Goal: Information Seeking & Learning: Learn about a topic

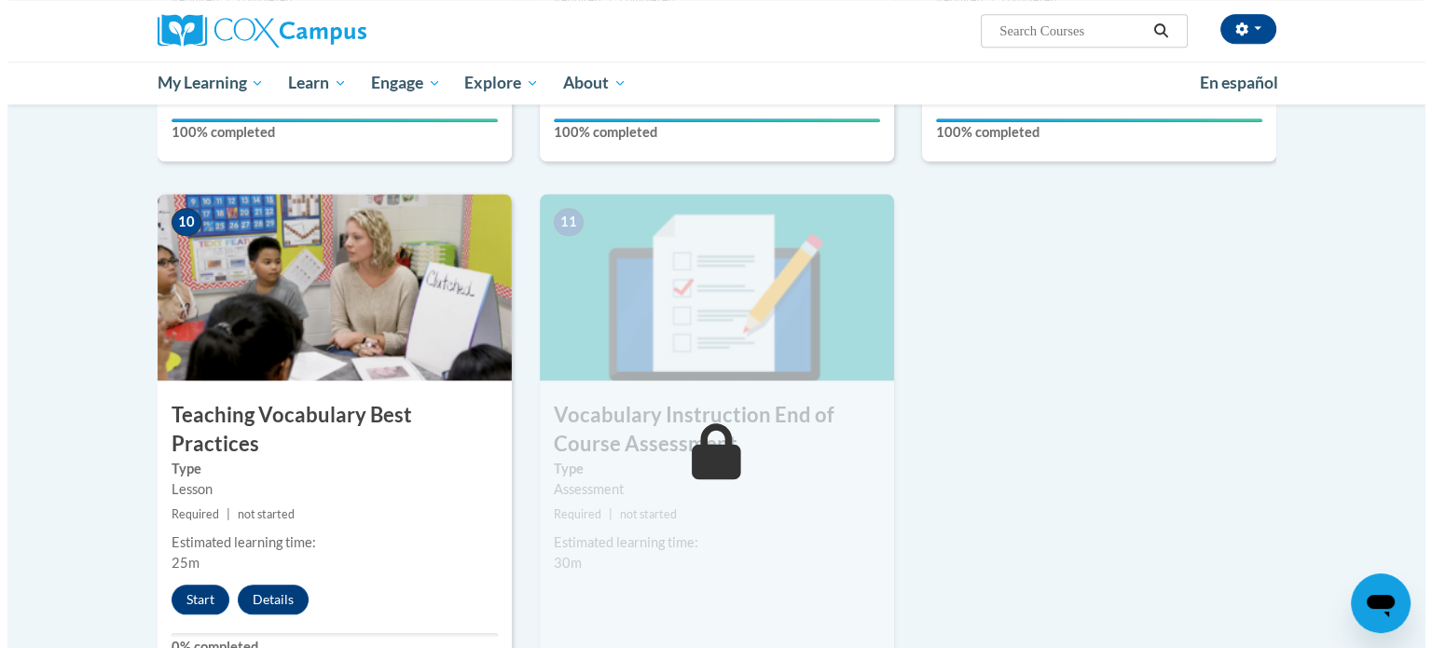
scroll to position [1868, 0]
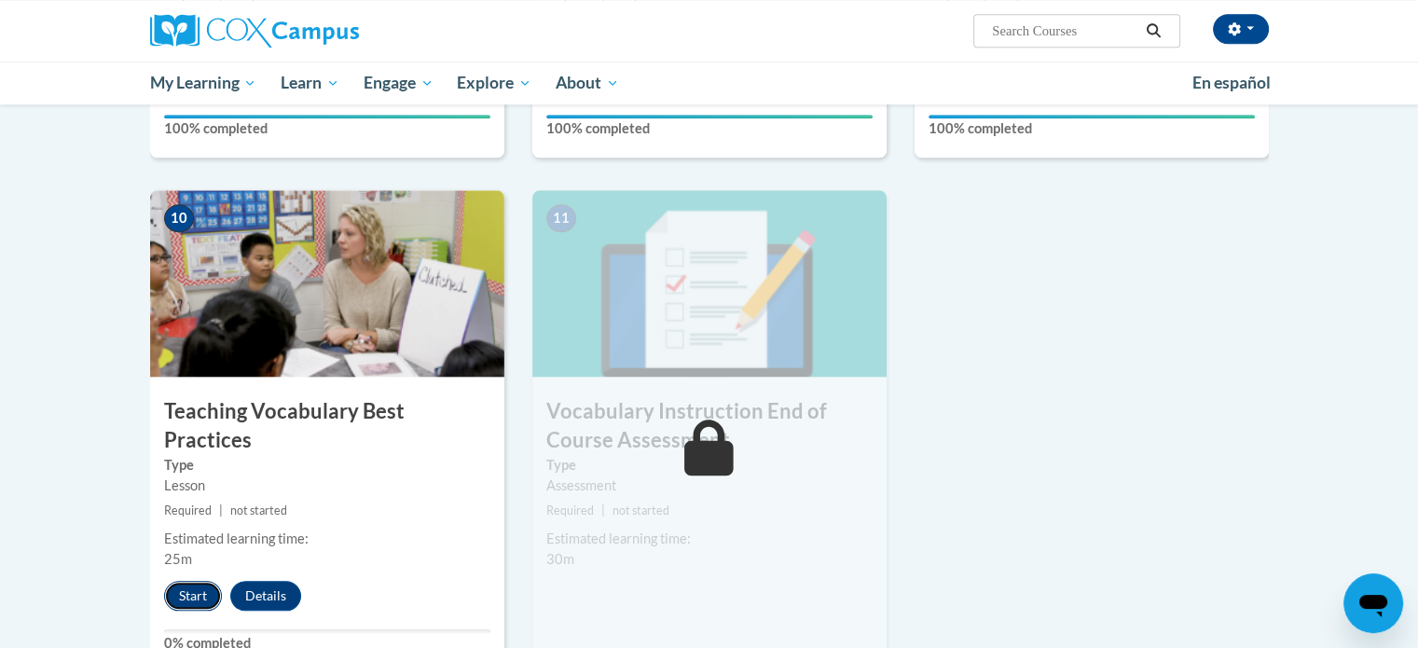
click at [185, 581] on button "Start" at bounding box center [193, 596] width 58 height 30
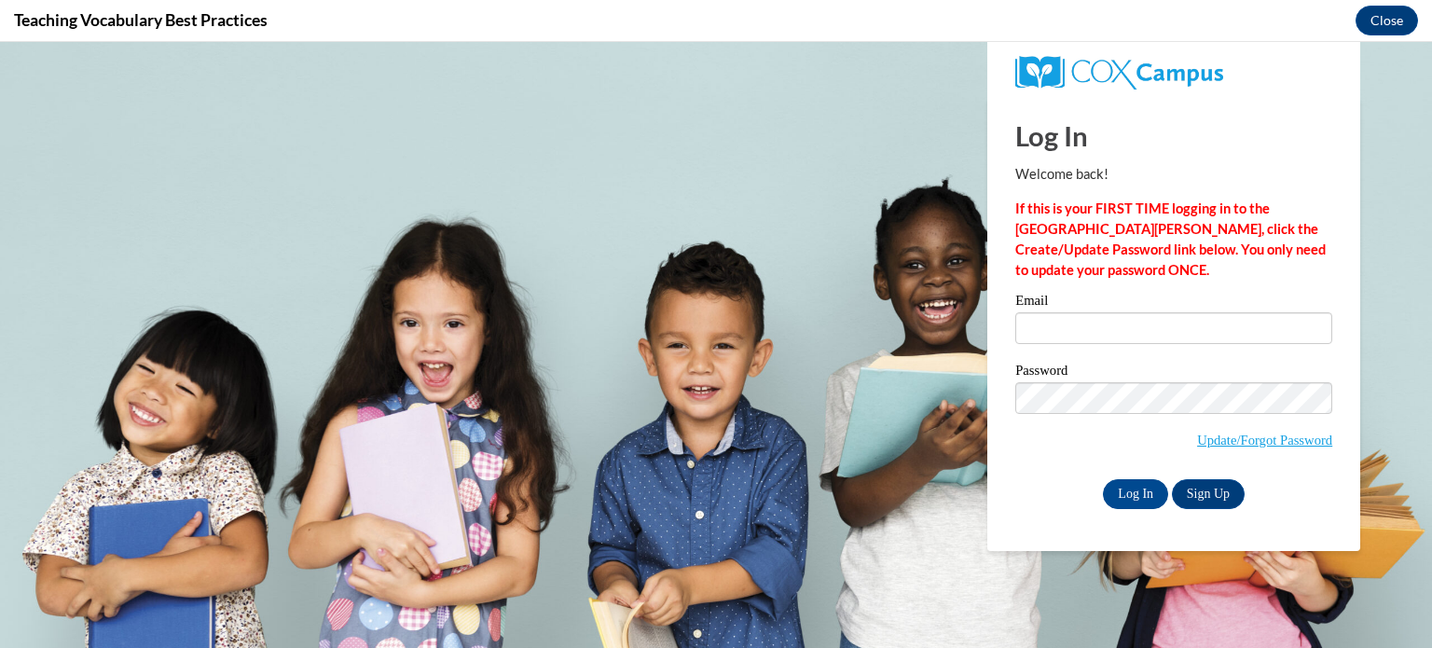
scroll to position [0, 0]
click at [1121, 323] on input "Email" at bounding box center [1173, 328] width 317 height 32
type input "aserpe@teachers.kusd.edu"
click at [1129, 496] on input "Log In" at bounding box center [1135, 494] width 65 height 30
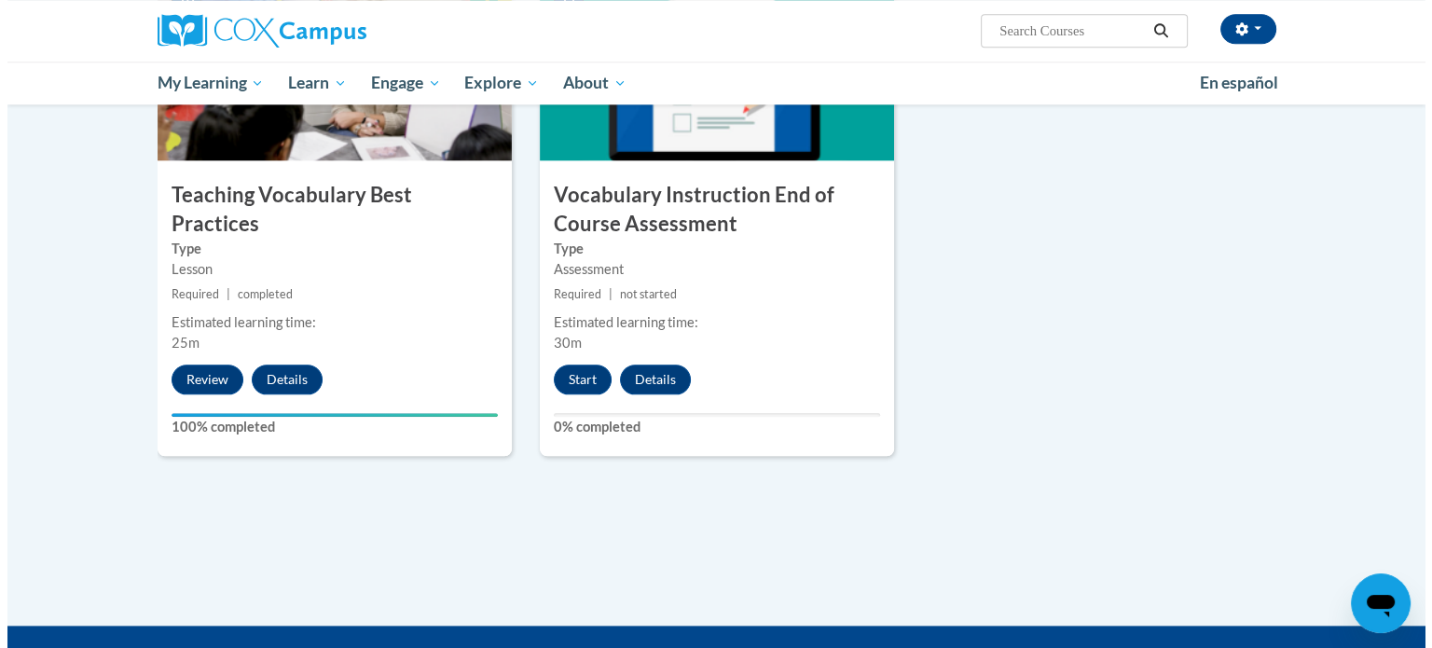
scroll to position [2096, 0]
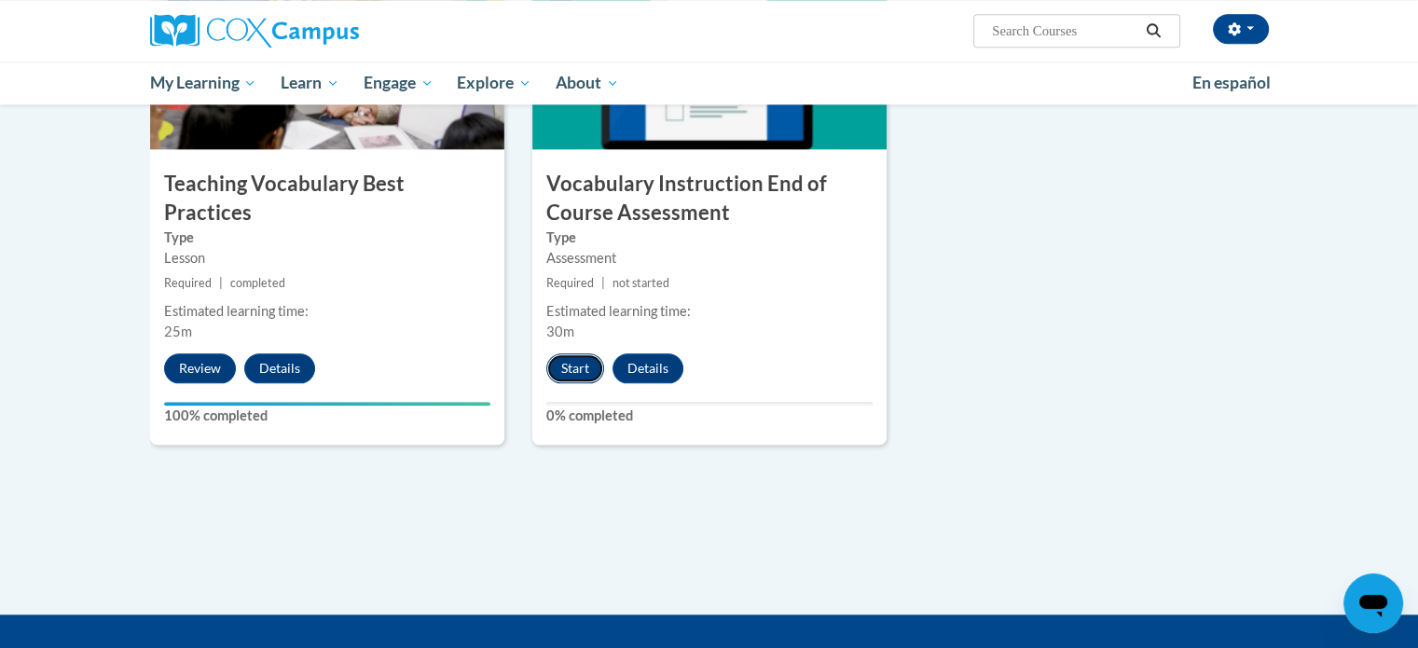
click at [567, 379] on button "Start" at bounding box center [575, 368] width 58 height 30
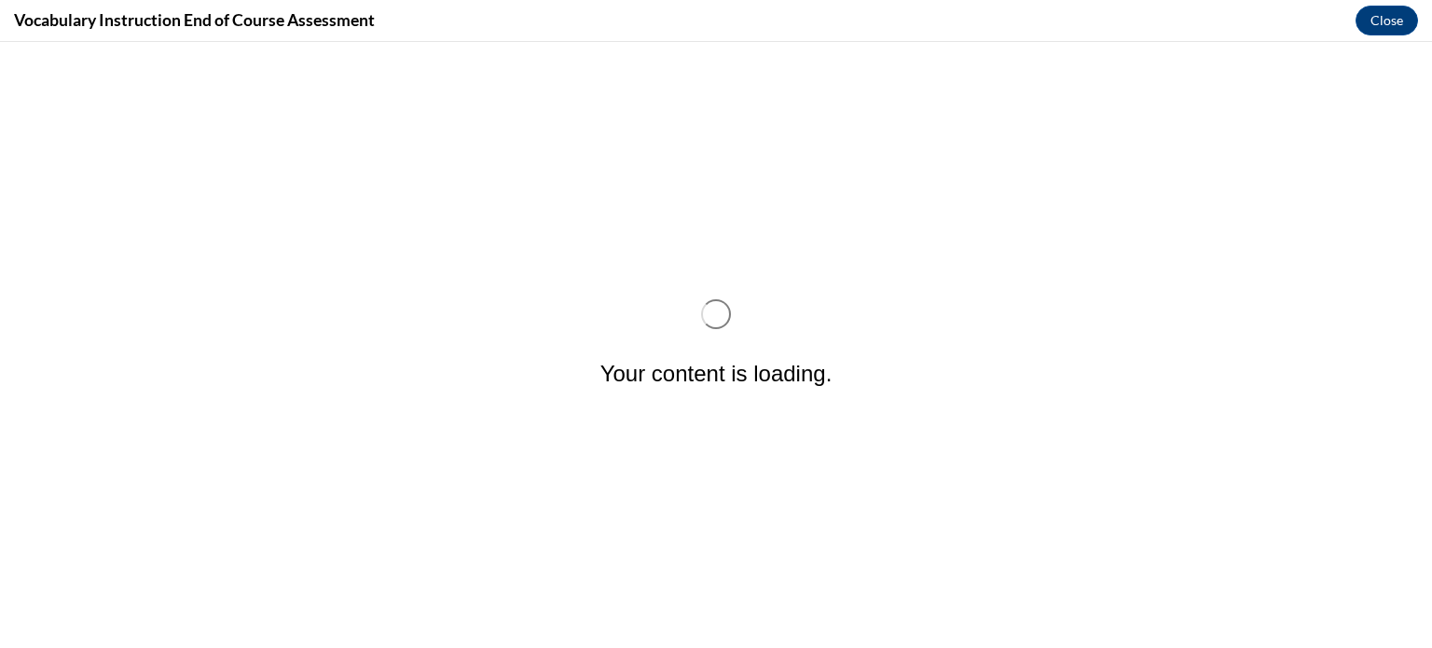
scroll to position [0, 0]
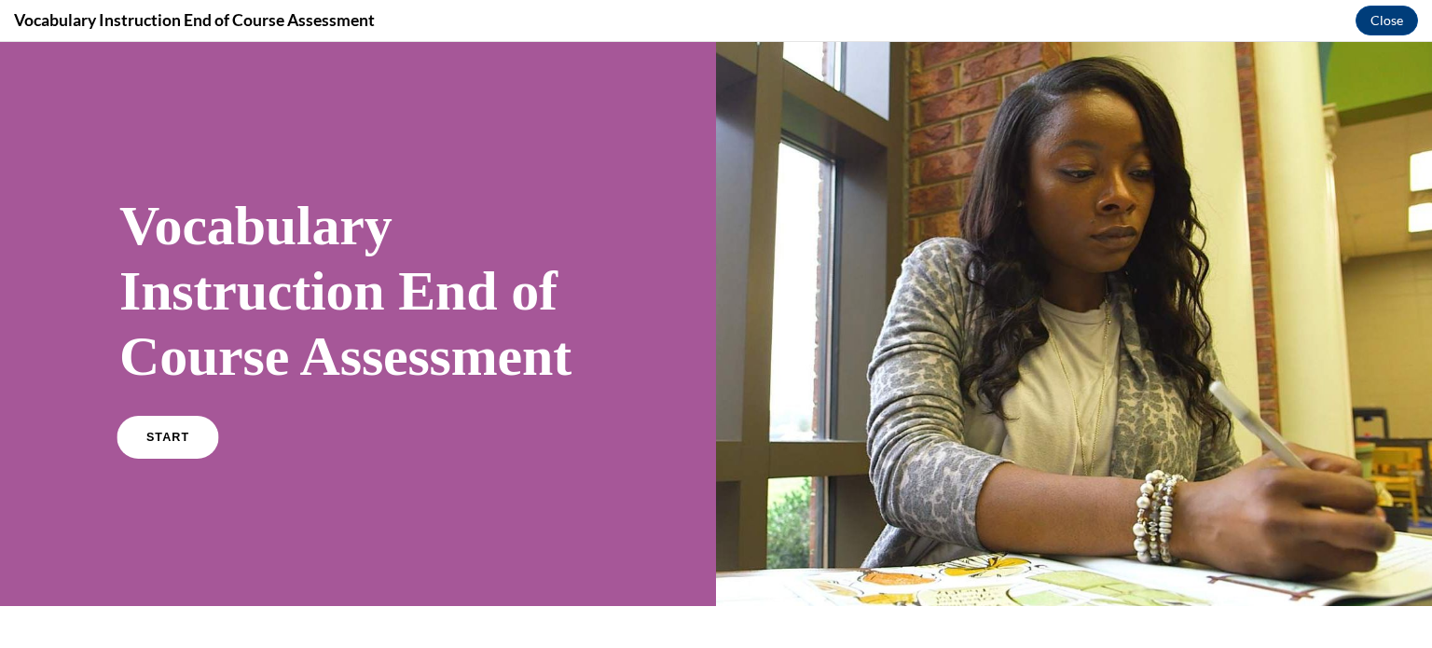
click at [157, 445] on span "START" at bounding box center [167, 438] width 43 height 14
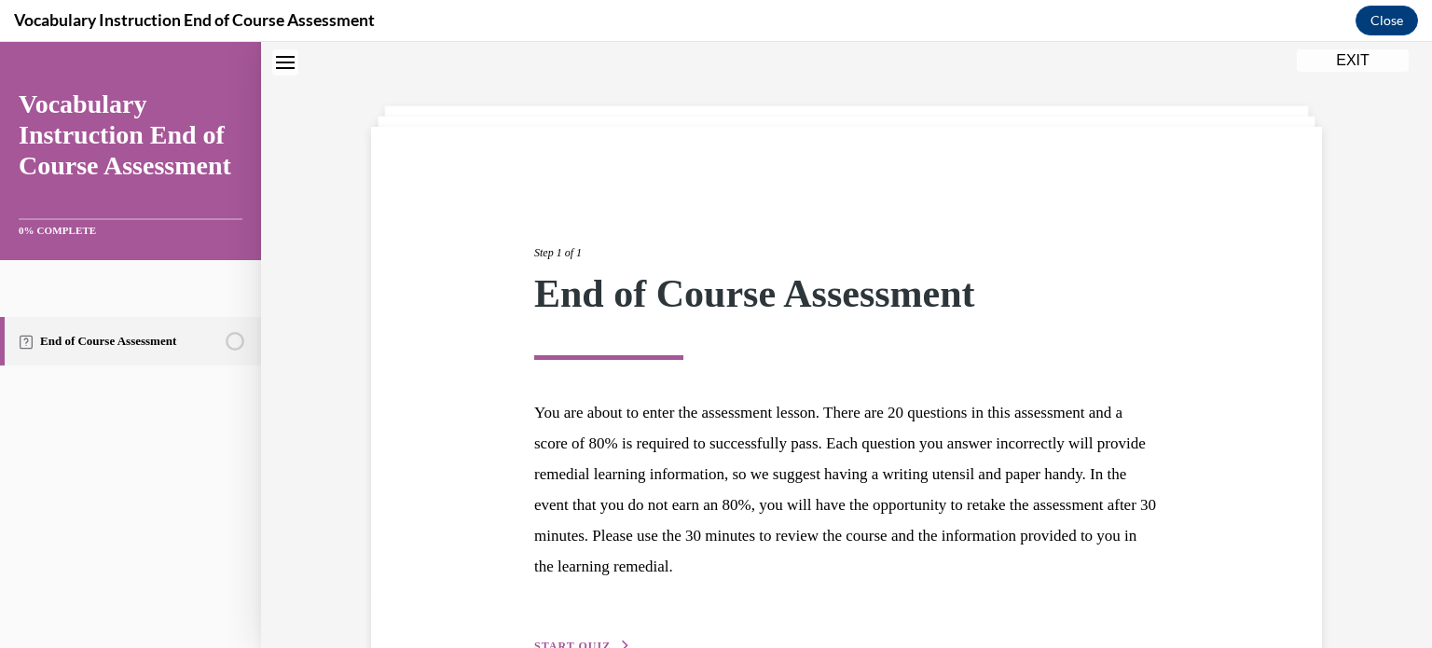
scroll to position [176, 0]
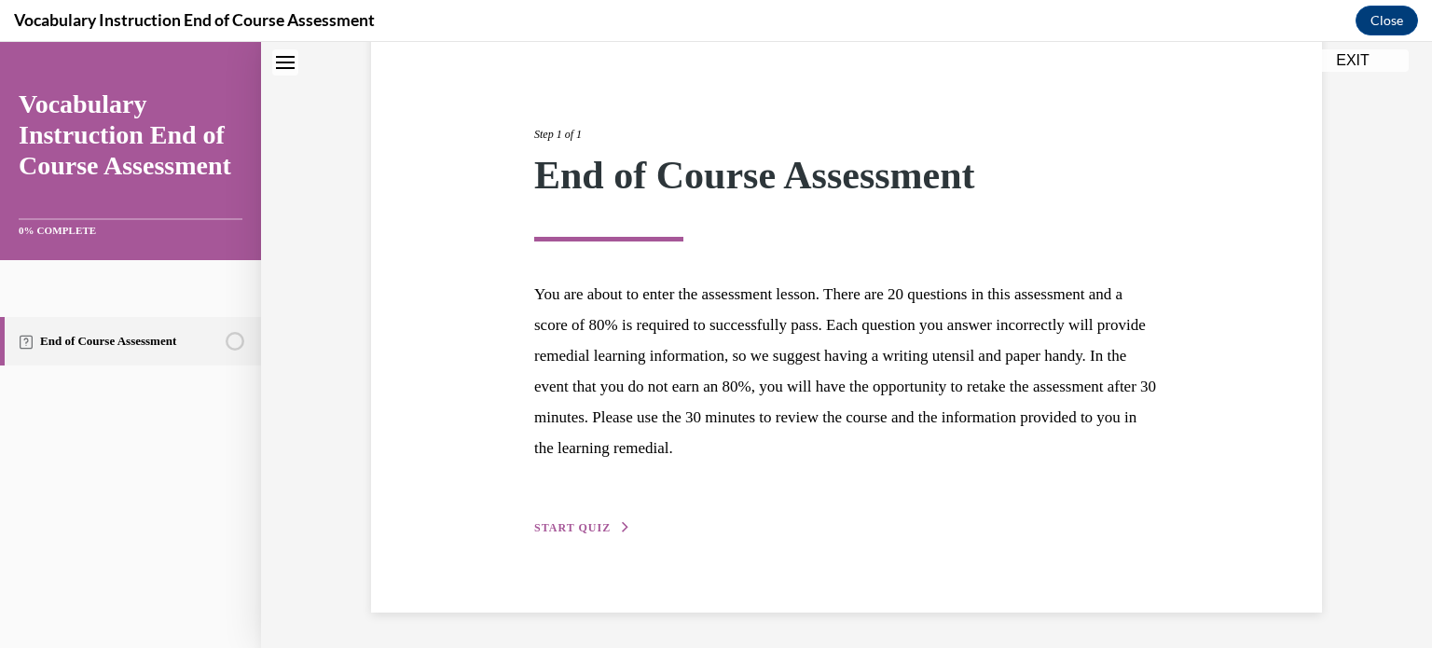
click at [556, 517] on div "Step 1 of 1 End of Course Assessment You are about to enter the assessment less…" at bounding box center [846, 310] width 653 height 455
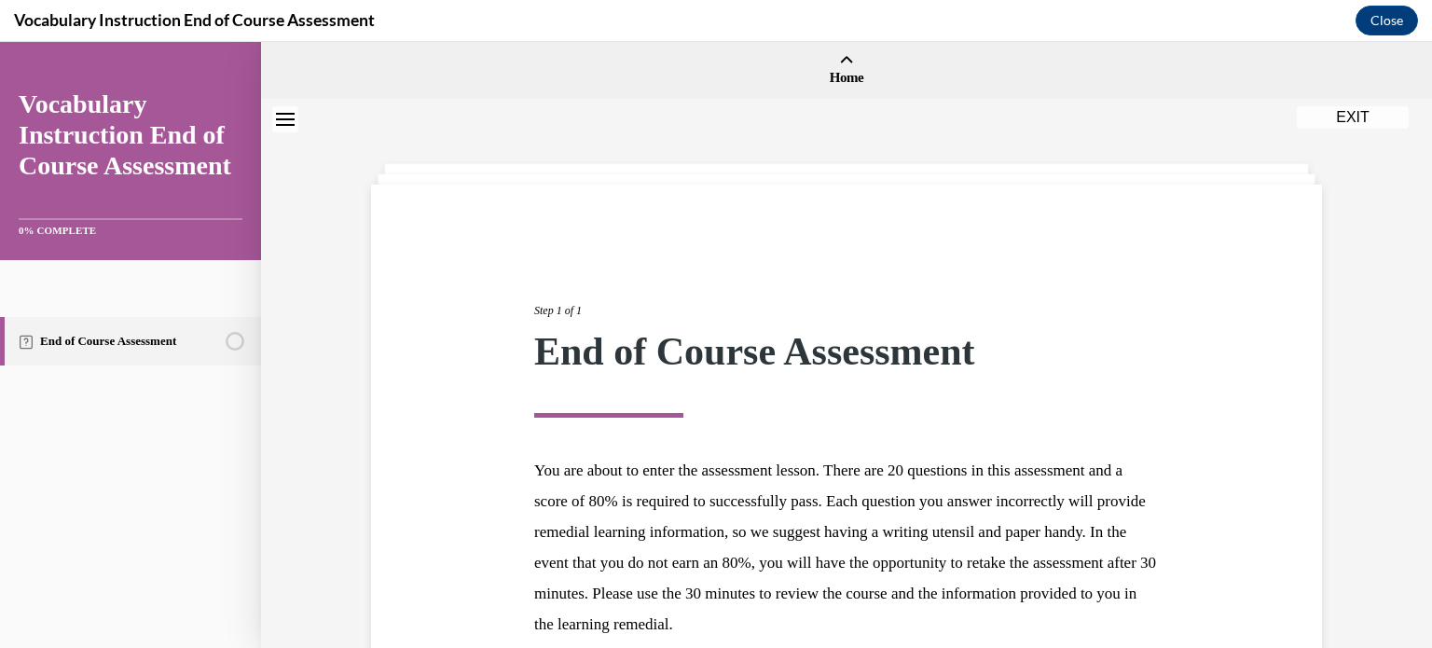
click at [1318, 120] on button "EXIT" at bounding box center [1353, 117] width 112 height 22
